Goal: Transaction & Acquisition: Purchase product/service

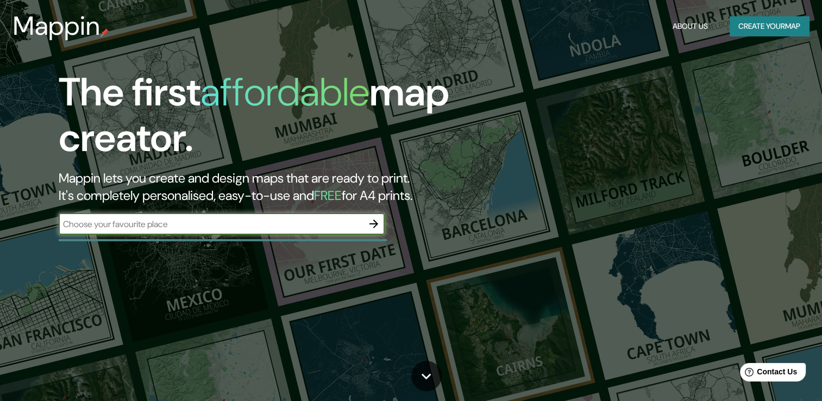
type input "e"
type input "terminal nuevo circo"
click at [373, 220] on icon "button" at bounding box center [373, 223] width 9 height 9
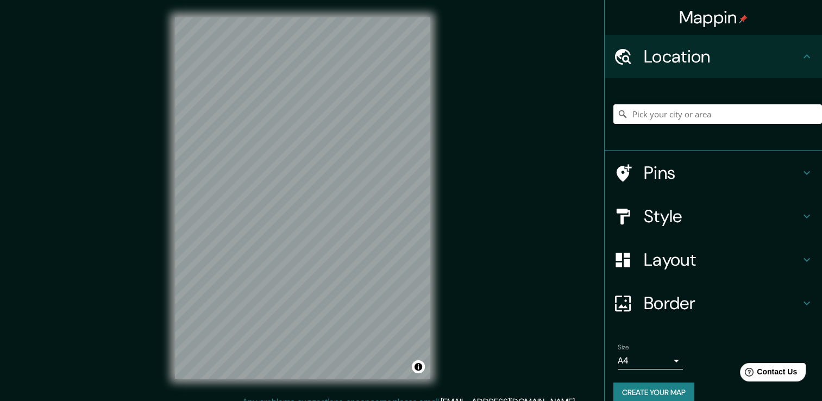
click at [695, 108] on input "Pick your city or area" at bounding box center [717, 114] width 209 height 20
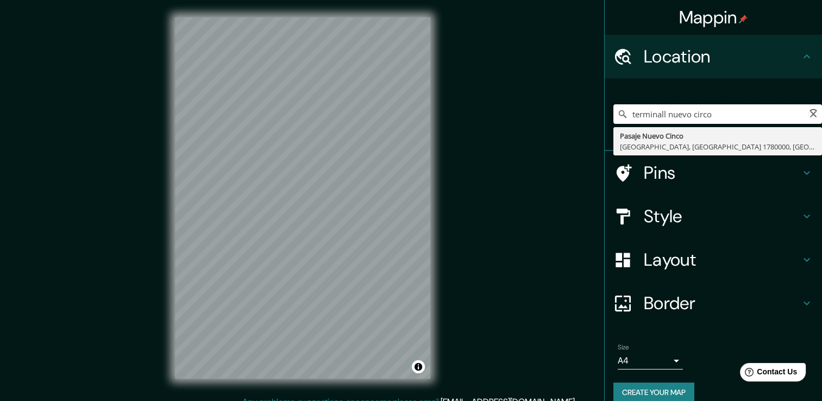
type input "terminal l nuevo circo"
drag, startPoint x: 732, startPoint y: 118, endPoint x: 618, endPoint y: 120, distance: 113.6
click at [618, 120] on input "terminal l nuevo circo" at bounding box center [717, 114] width 209 height 20
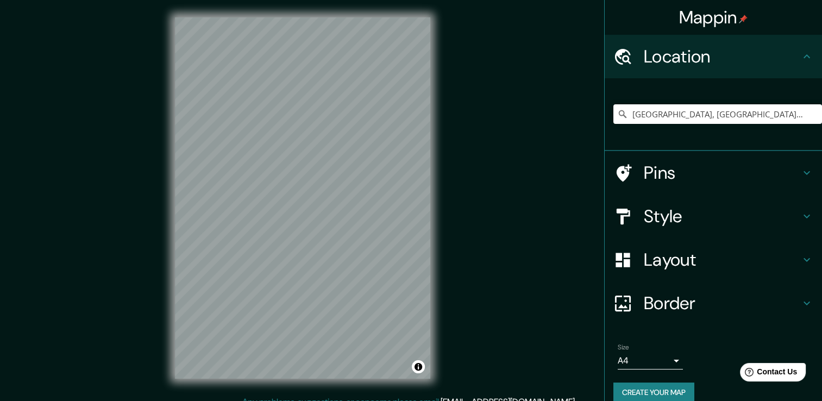
scroll to position [12, 0]
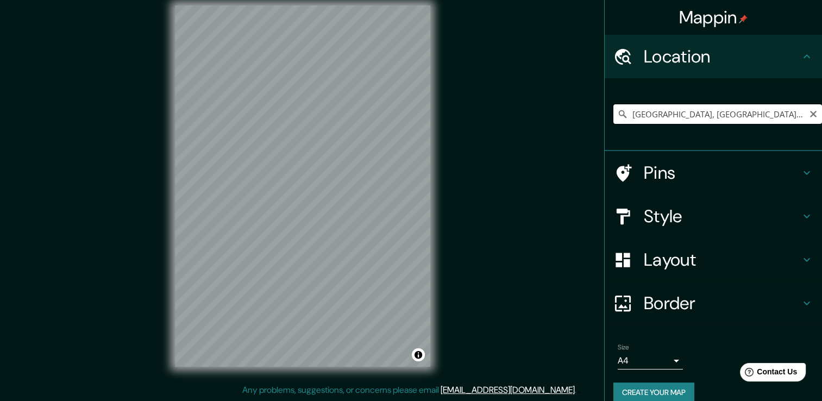
click at [626, 115] on input "[GEOGRAPHIC_DATA], [GEOGRAPHIC_DATA], [GEOGRAPHIC_DATA]" at bounding box center [717, 114] width 209 height 20
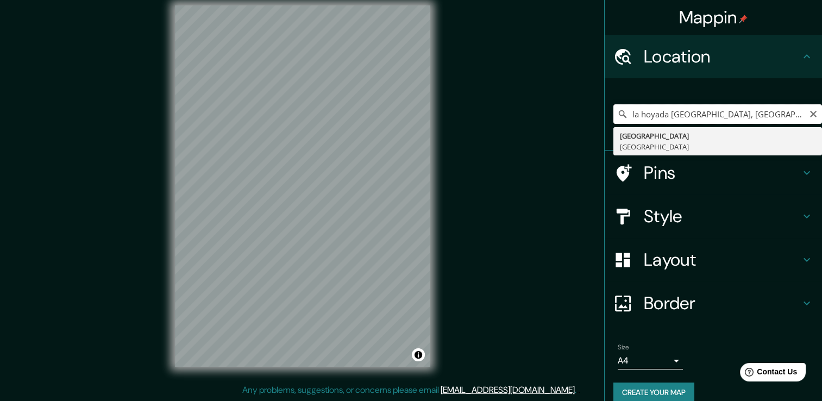
type input "[GEOGRAPHIC_DATA], [GEOGRAPHIC_DATA]"
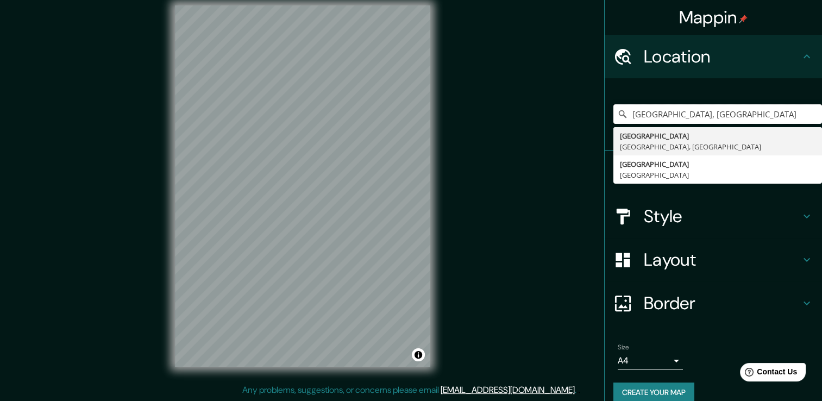
drag, startPoint x: 745, startPoint y: 113, endPoint x: 549, endPoint y: 116, distance: 196.2
click at [549, 116] on div "Mappin Location [GEOGRAPHIC_DATA], [GEOGRAPHIC_DATA] [GEOGRAPHIC_DATA], [GEOGRA…" at bounding box center [411, 194] width 822 height 413
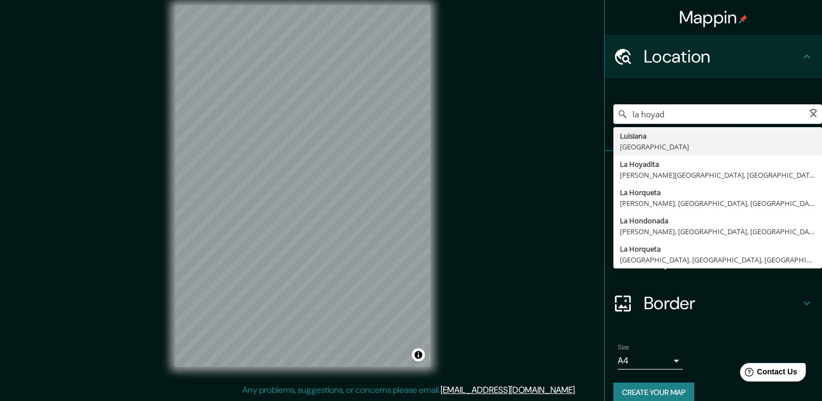
type input "la hoyada"
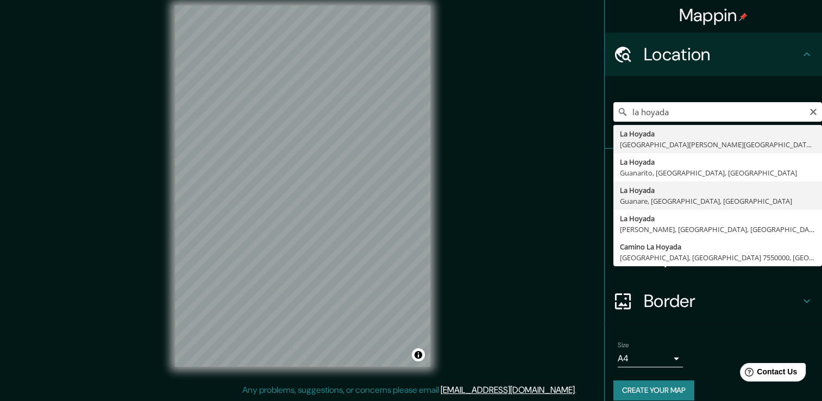
scroll to position [0, 0]
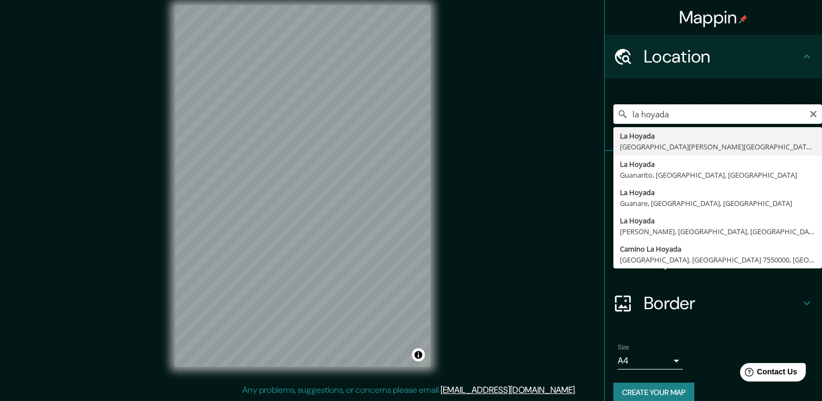
drag, startPoint x: 676, startPoint y: 115, endPoint x: 620, endPoint y: 115, distance: 56.5
click at [620, 115] on input "la hoyada" at bounding box center [717, 114] width 209 height 20
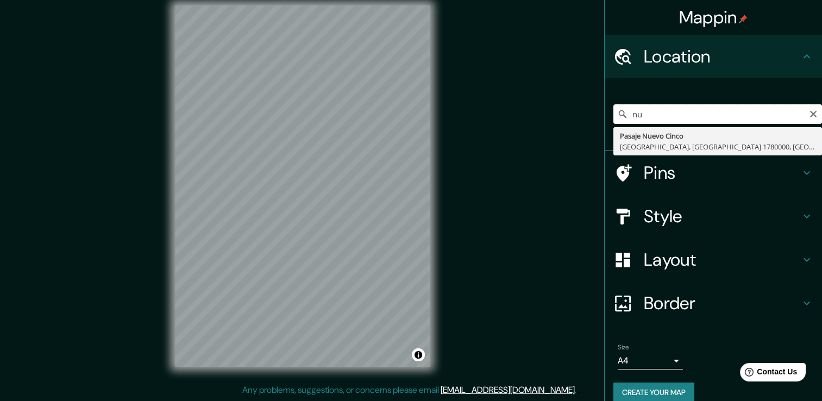
type input "n"
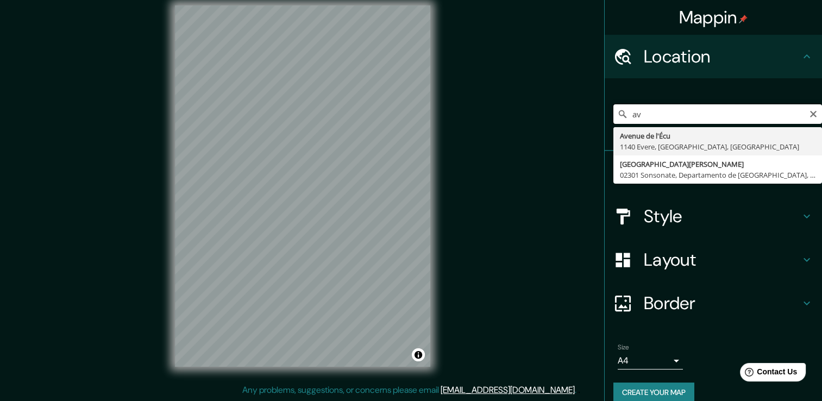
type input "a"
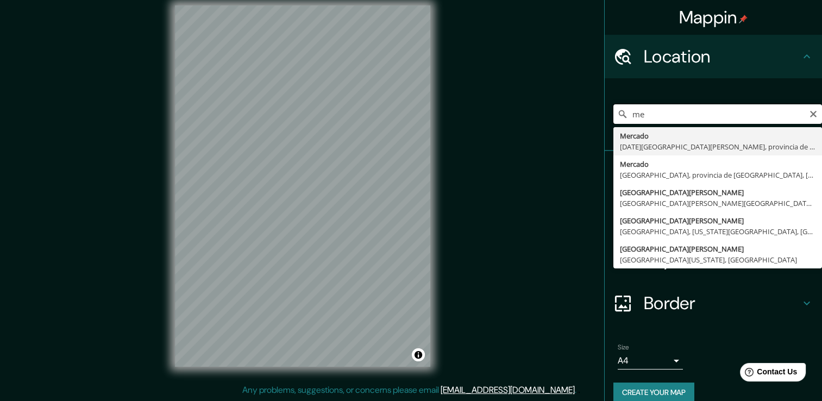
type input "m"
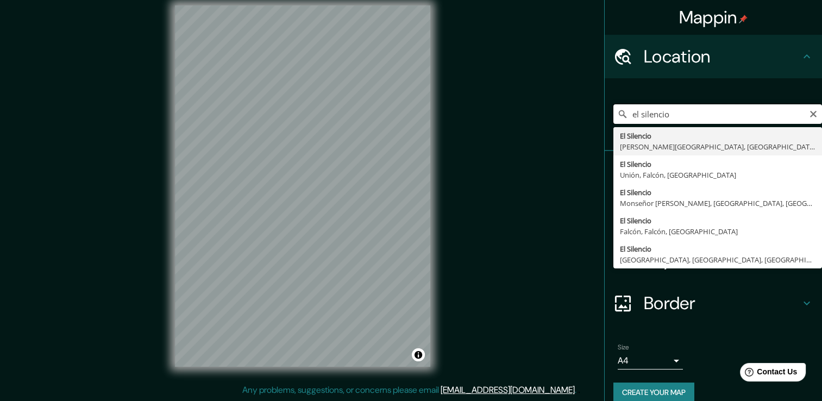
type input "el silencio"
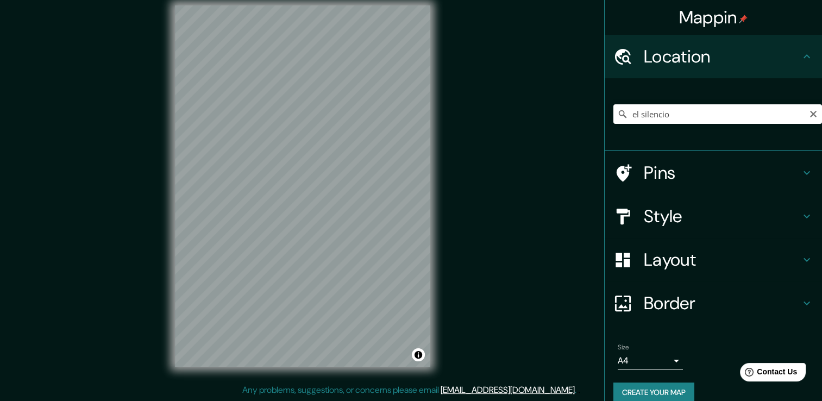
click at [174, 95] on div "© Mapbox © OpenStreetMap Improve this map" at bounding box center [303, 186] width 290 height 396
click at [678, 174] on h4 "Pins" at bounding box center [722, 173] width 156 height 22
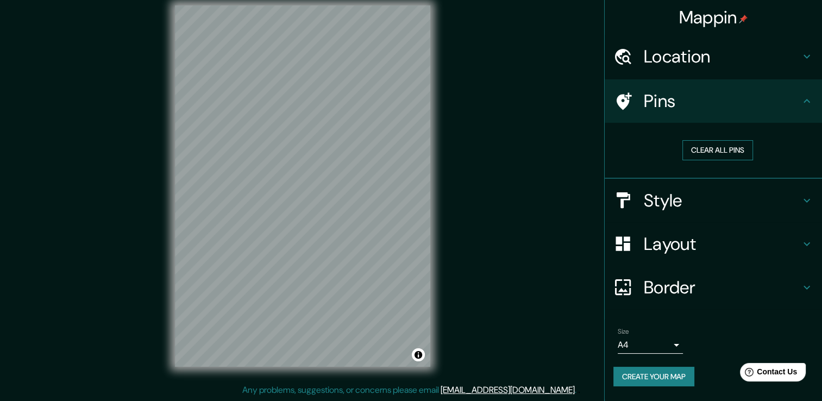
click at [726, 152] on button "Clear all pins" at bounding box center [717, 150] width 71 height 20
click at [722, 149] on button "Clear all pins" at bounding box center [717, 150] width 71 height 20
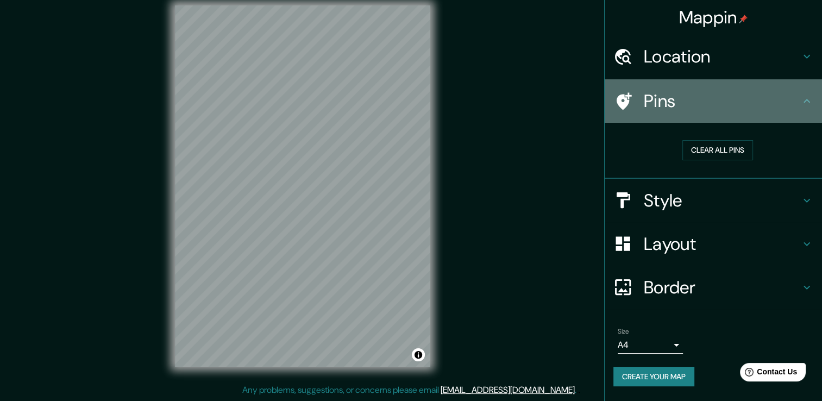
click at [816, 92] on div "Pins" at bounding box center [713, 100] width 217 height 43
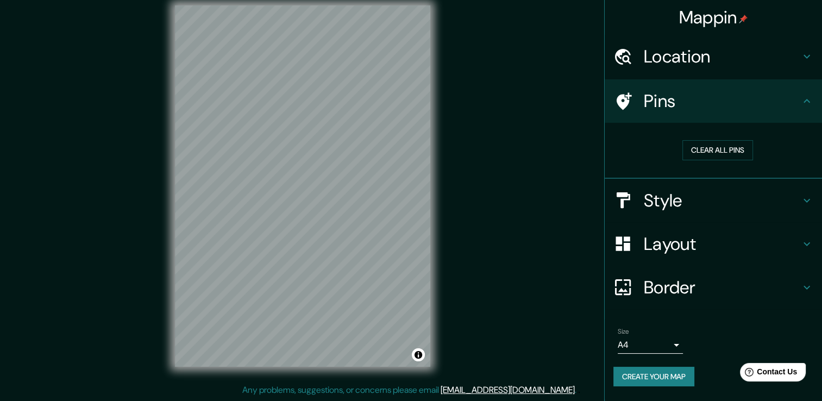
click at [795, 65] on h4 "Location" at bounding box center [722, 57] width 156 height 22
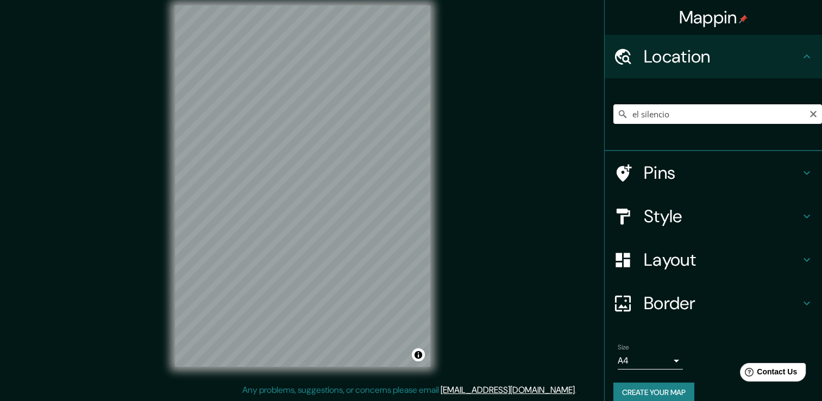
click at [711, 208] on h4 "Style" at bounding box center [722, 216] width 156 height 22
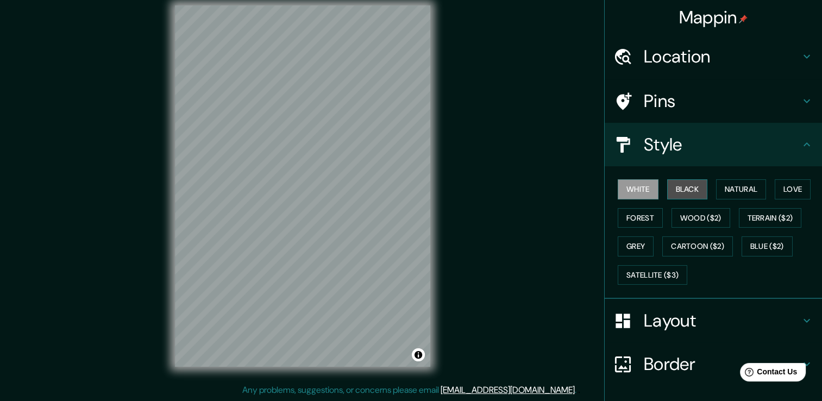
click at [669, 194] on button "Black" at bounding box center [687, 189] width 41 height 20
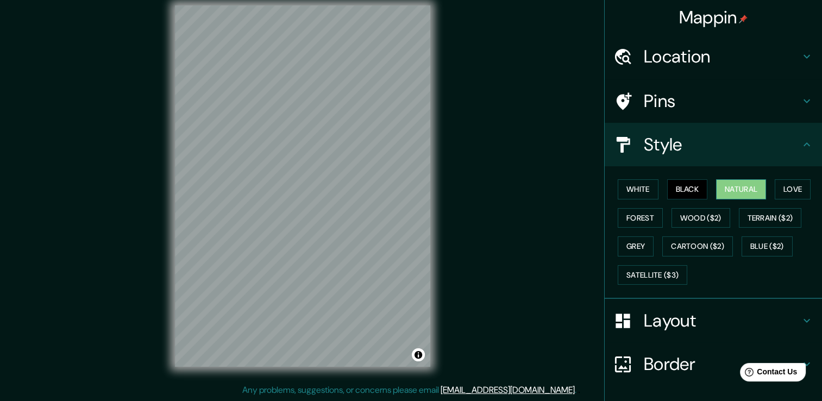
click at [729, 192] on button "Natural" at bounding box center [741, 189] width 50 height 20
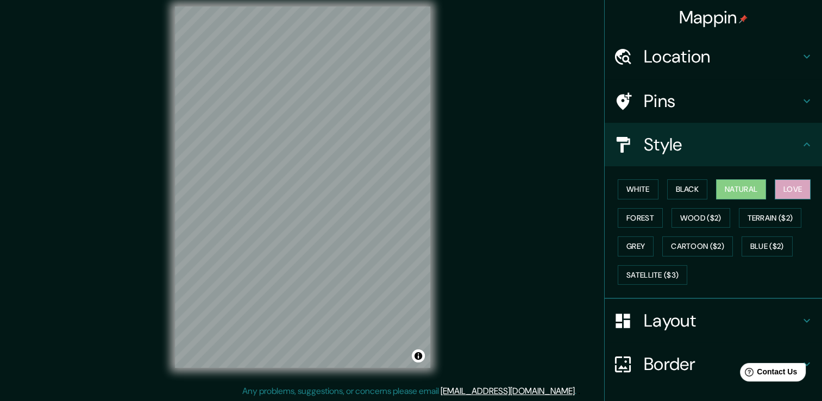
click at [780, 188] on button "Love" at bounding box center [793, 189] width 36 height 20
click at [635, 216] on button "Forest" at bounding box center [640, 218] width 45 height 20
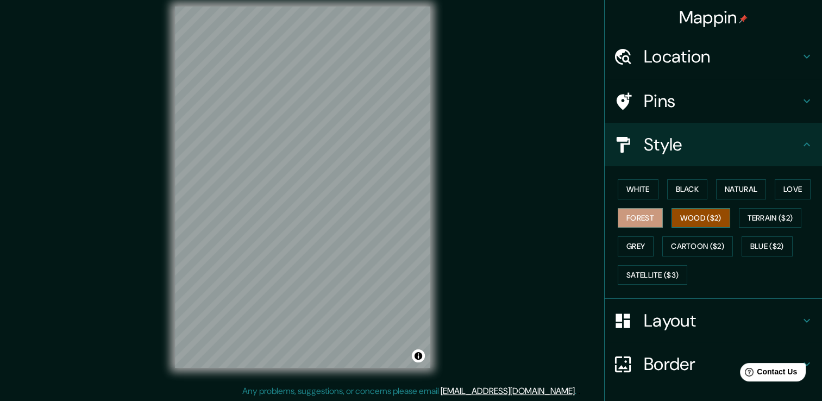
click at [693, 214] on button "Wood ($2)" at bounding box center [701, 218] width 59 height 20
click at [742, 214] on button "Terrain ($2)" at bounding box center [770, 218] width 63 height 20
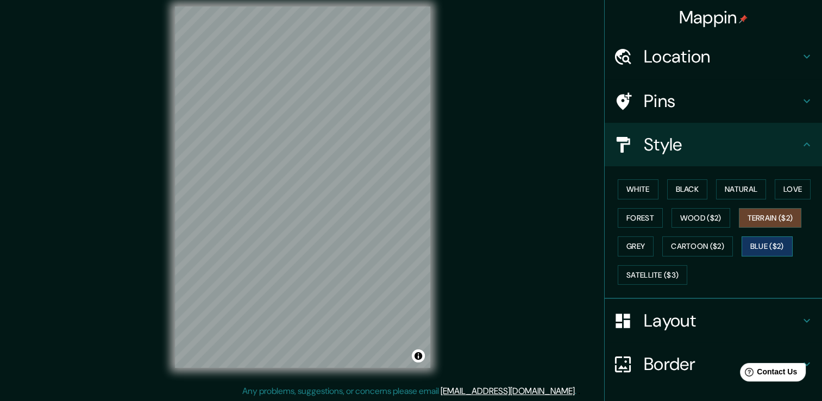
click at [756, 244] on button "Blue ($2)" at bounding box center [767, 246] width 51 height 20
click at [626, 250] on button "Grey" at bounding box center [636, 246] width 36 height 20
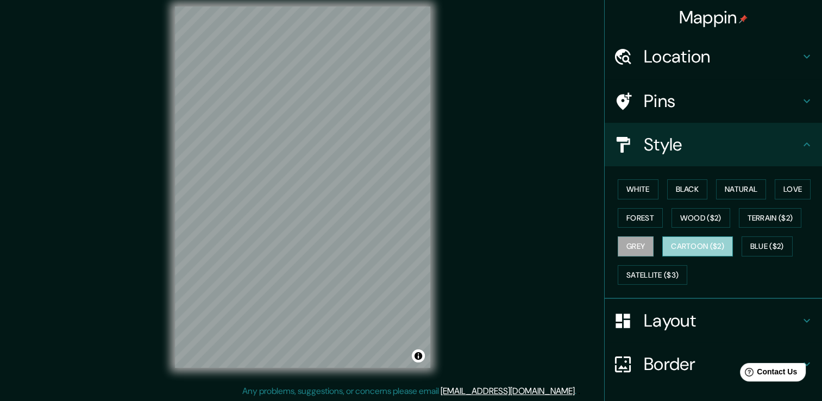
click at [664, 248] on button "Cartoon ($2)" at bounding box center [697, 246] width 71 height 20
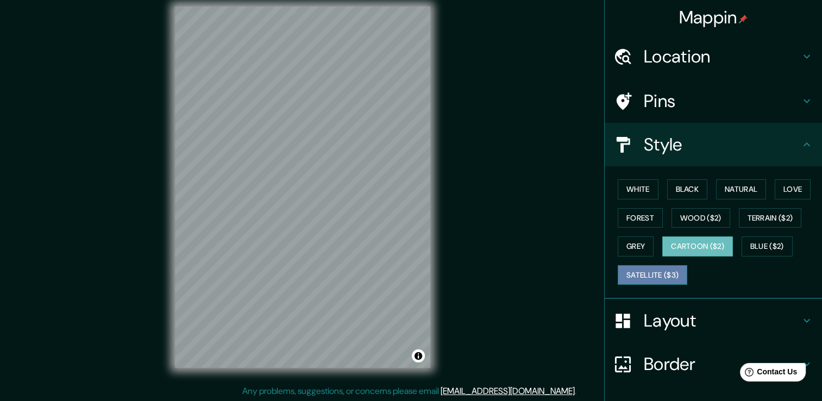
click at [648, 268] on button "Satellite ($3)" at bounding box center [653, 275] width 70 height 20
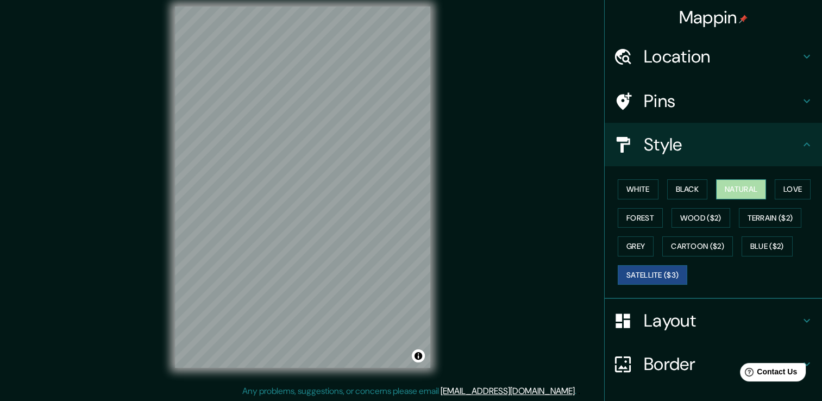
click at [716, 186] on button "Natural" at bounding box center [741, 189] width 50 height 20
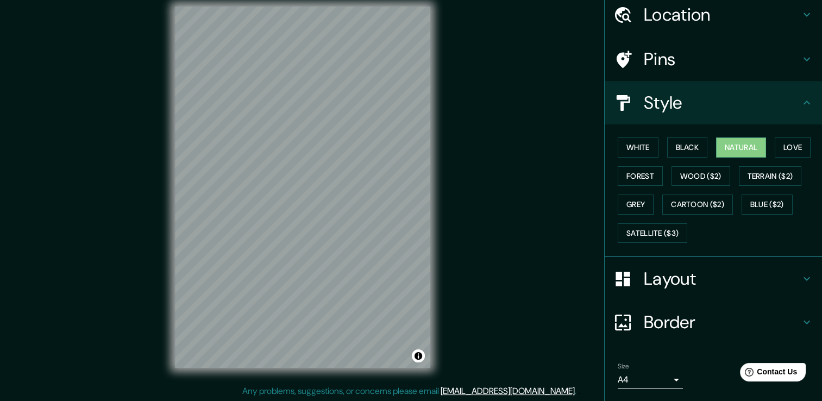
scroll to position [54, 0]
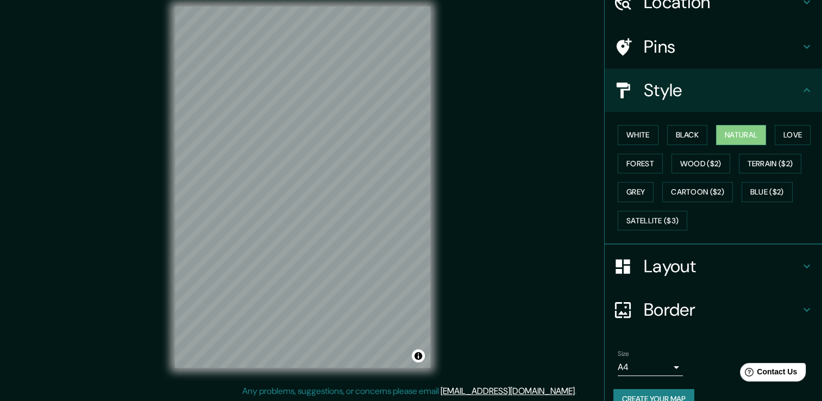
click at [665, 261] on h4 "Layout" at bounding box center [722, 266] width 156 height 22
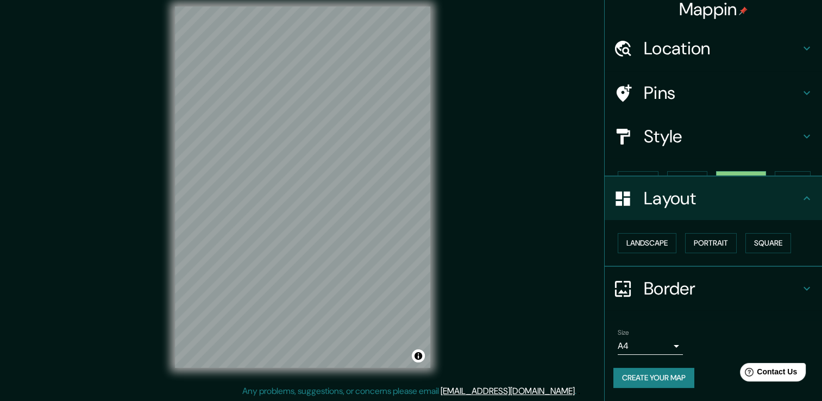
scroll to position [0, 0]
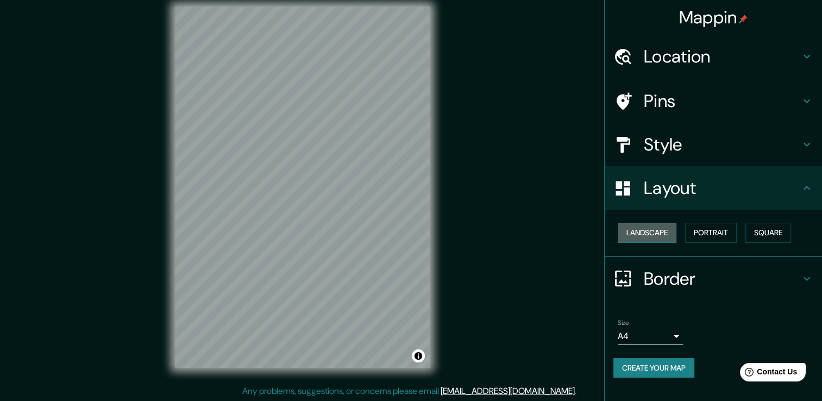
click at [665, 231] on button "Landscape" at bounding box center [647, 233] width 59 height 20
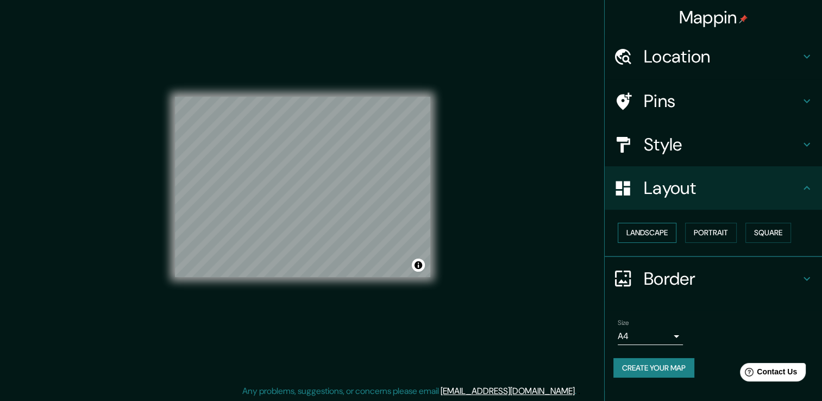
click at [665, 232] on button "Landscape" at bounding box center [647, 233] width 59 height 20
click at [712, 228] on button "Portrait" at bounding box center [711, 233] width 52 height 20
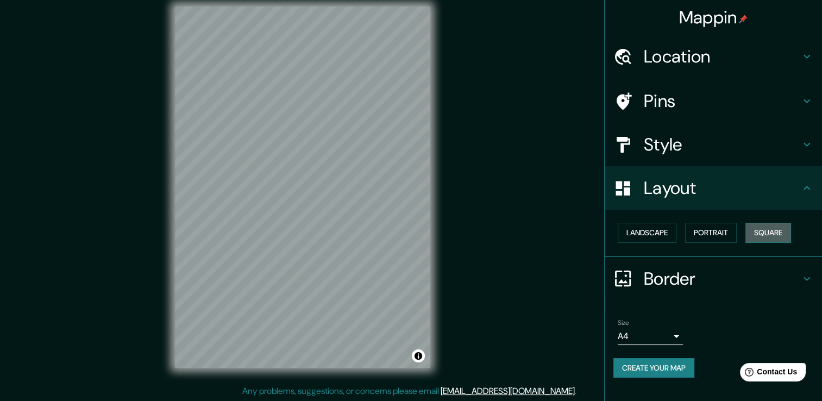
click at [760, 228] on button "Square" at bounding box center [768, 233] width 46 height 20
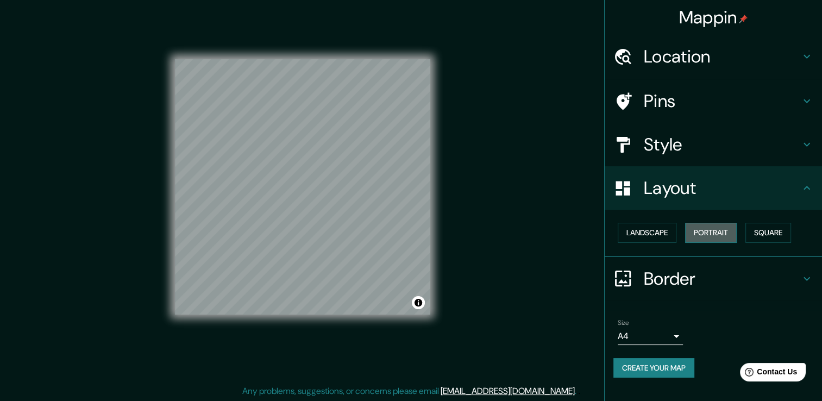
click at [727, 234] on button "Portrait" at bounding box center [711, 233] width 52 height 20
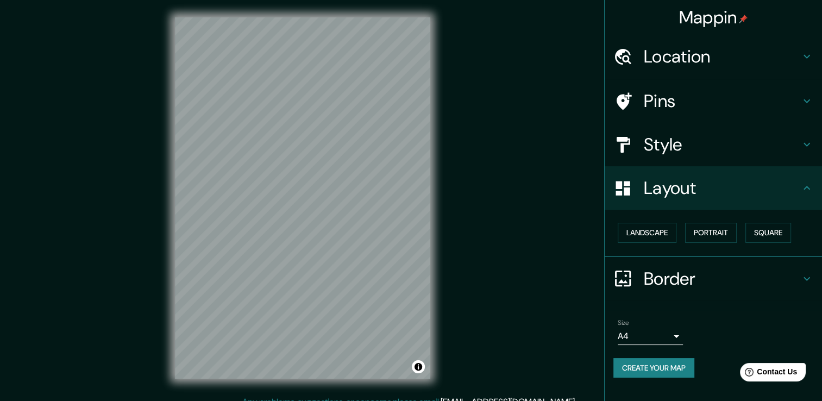
click at [684, 103] on h4 "Pins" at bounding box center [722, 101] width 156 height 22
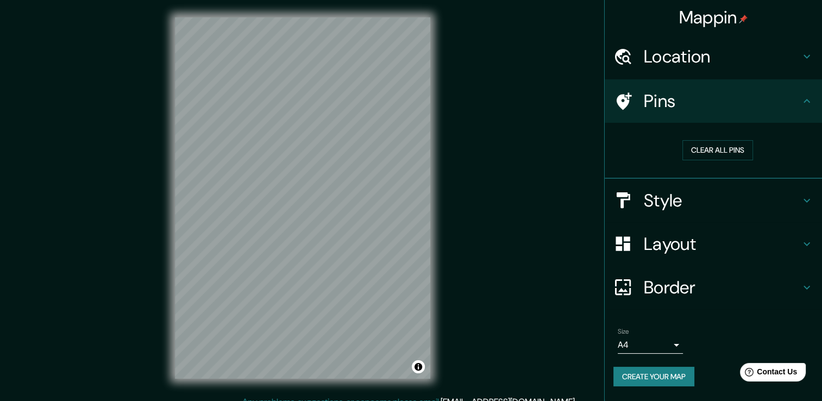
click at [801, 57] on icon at bounding box center [806, 56] width 13 height 13
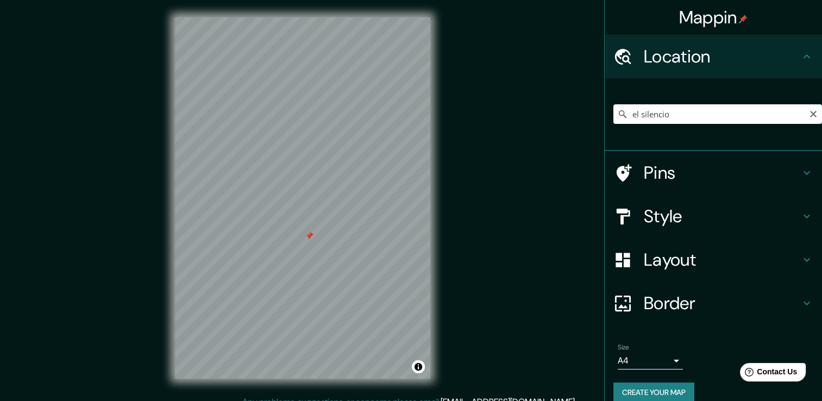
click at [656, 173] on h4 "Pins" at bounding box center [722, 173] width 156 height 22
